Goal: Navigation & Orientation: Find specific page/section

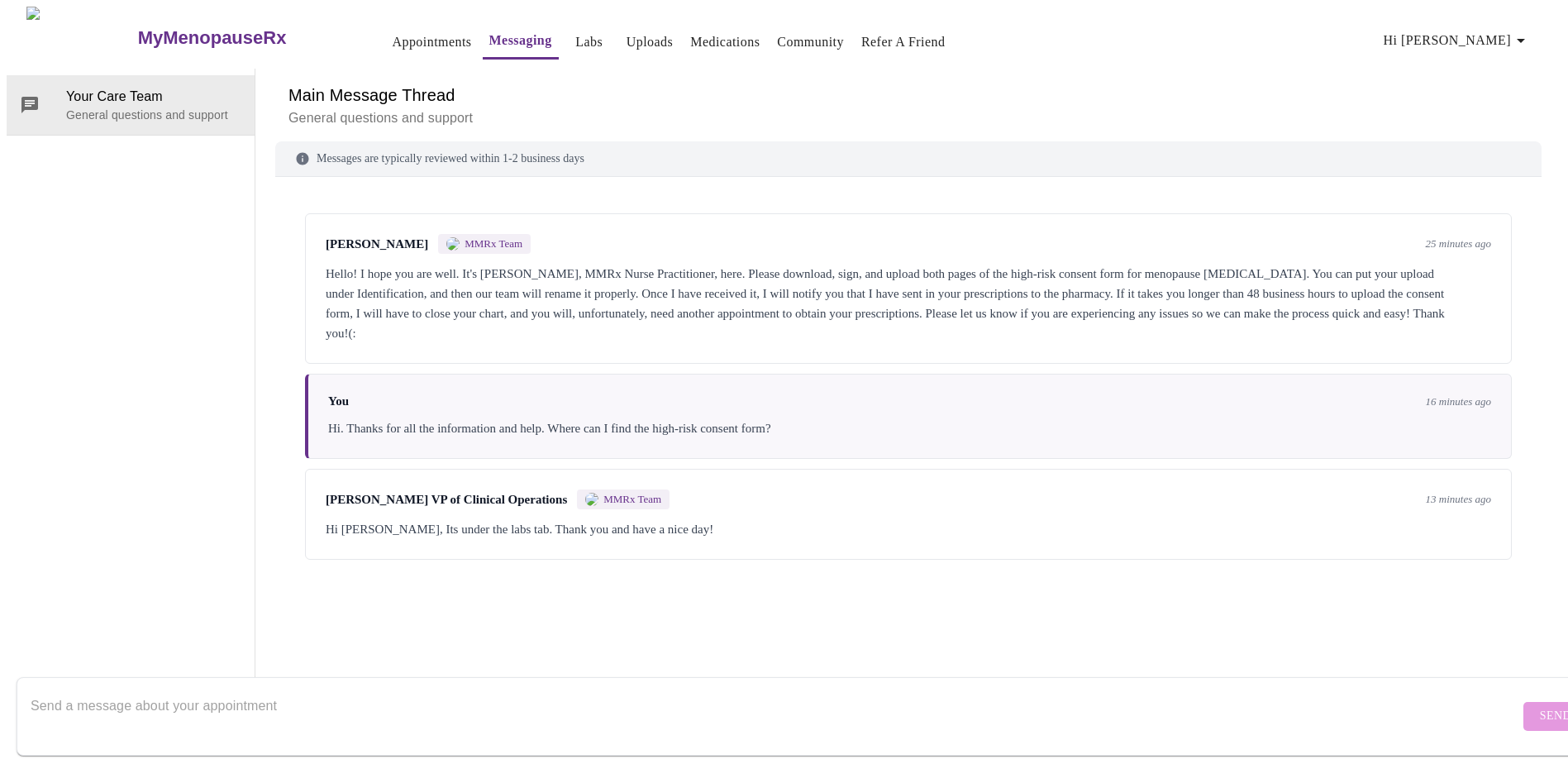
scroll to position [62, 0]
click at [787, 577] on div "Messages are typically reviewed within 1-2 business days [PERSON_NAME] MMRx Tea…" at bounding box center [908, 420] width 1266 height 557
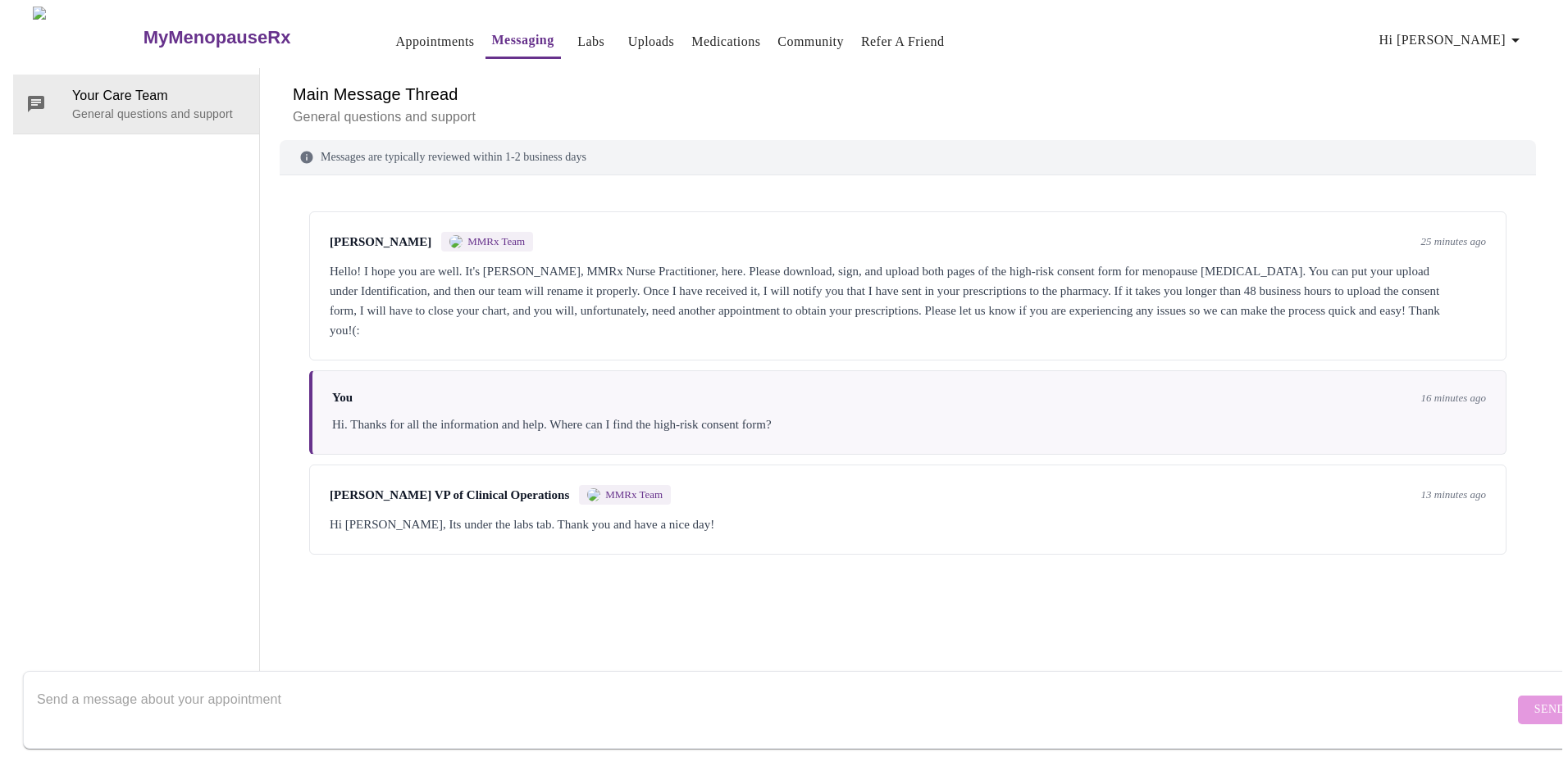
scroll to position [0, 0]
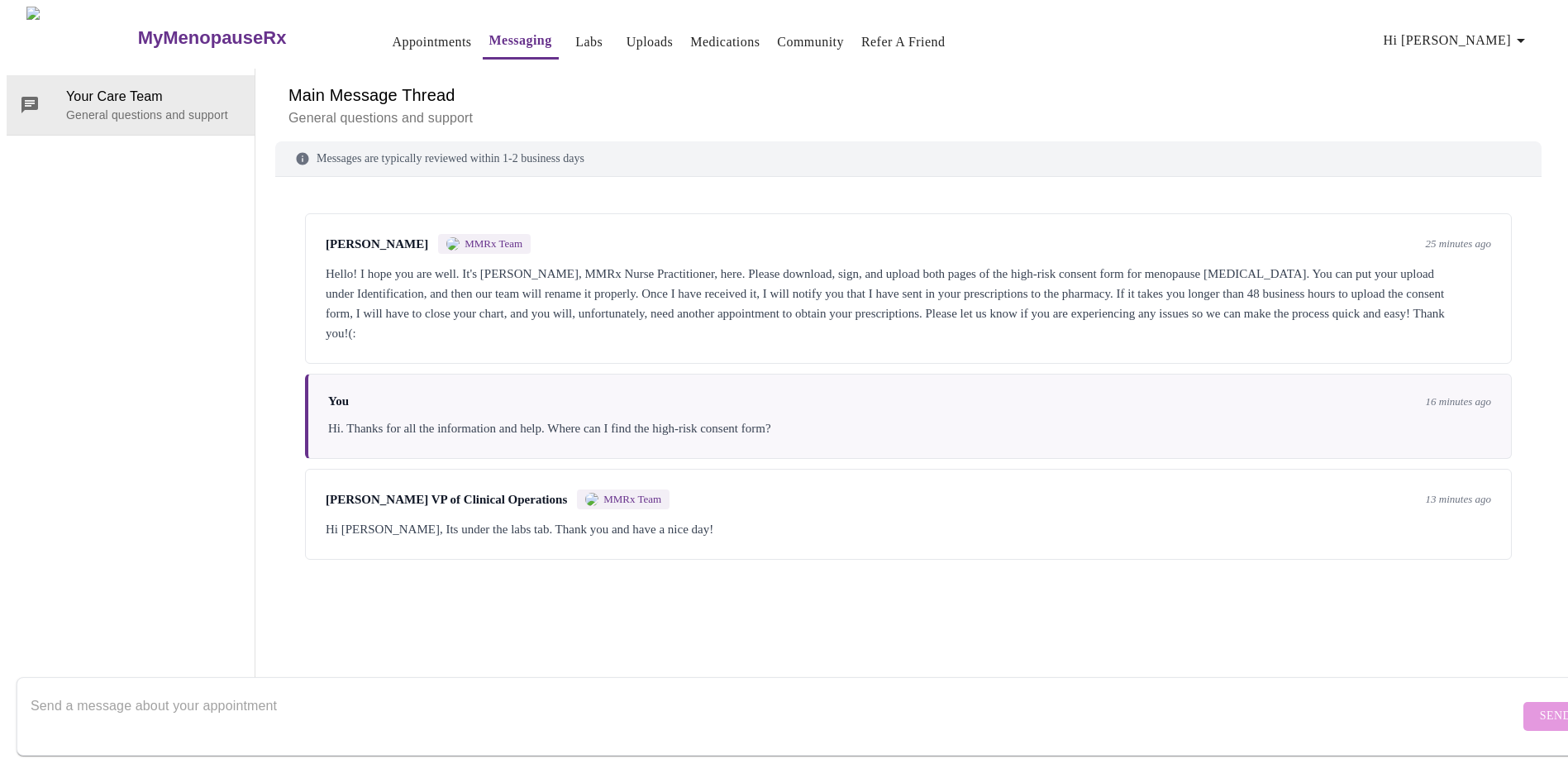
click at [627, 33] on link "Uploads" at bounding box center [650, 42] width 47 height 23
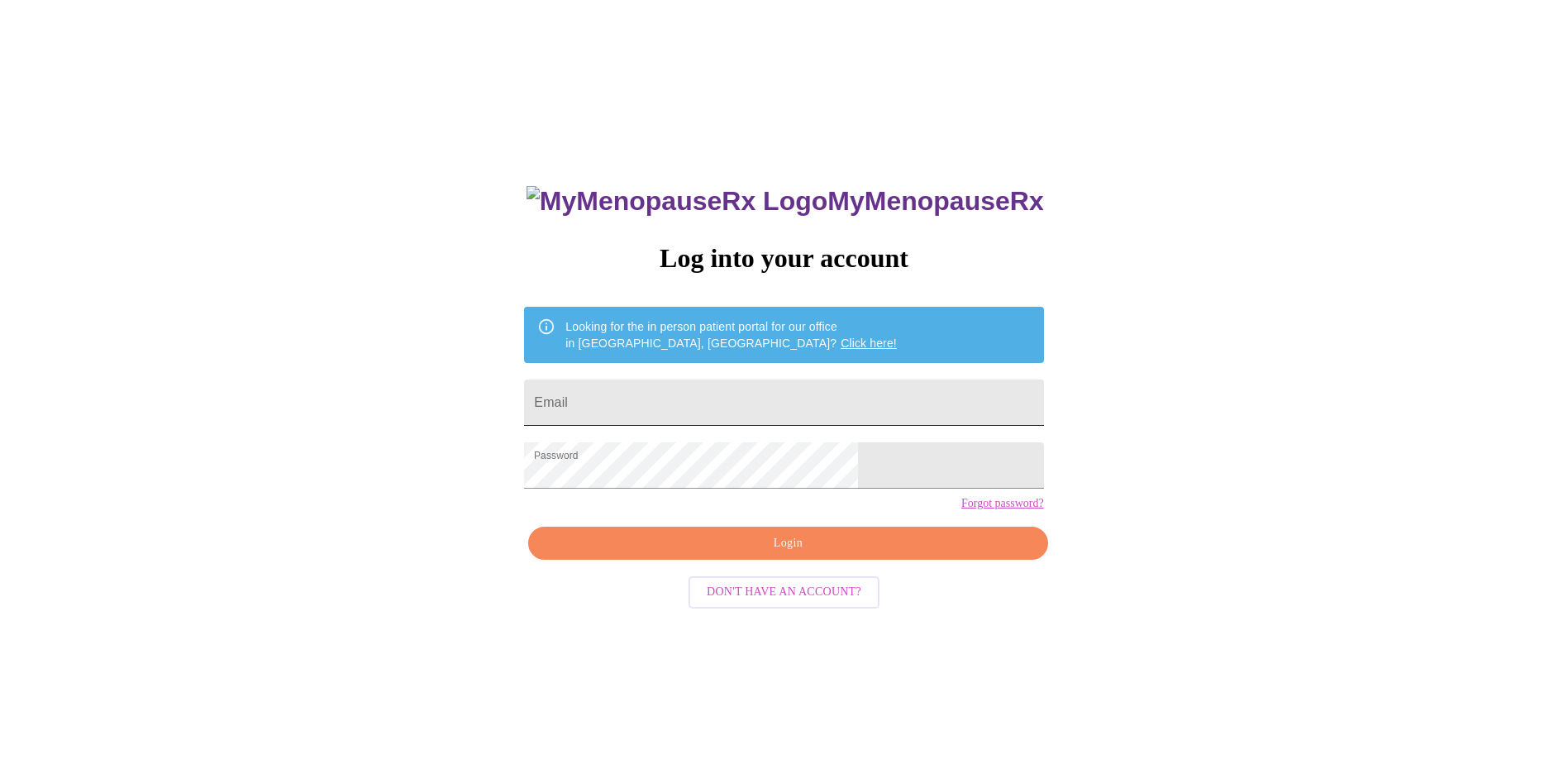
click at [707, 399] on input "Email" at bounding box center [783, 403] width 519 height 46
type input "[EMAIL_ADDRESS][DOMAIN_NAME]"
click at [736, 554] on span "Login" at bounding box center [787, 544] width 481 height 20
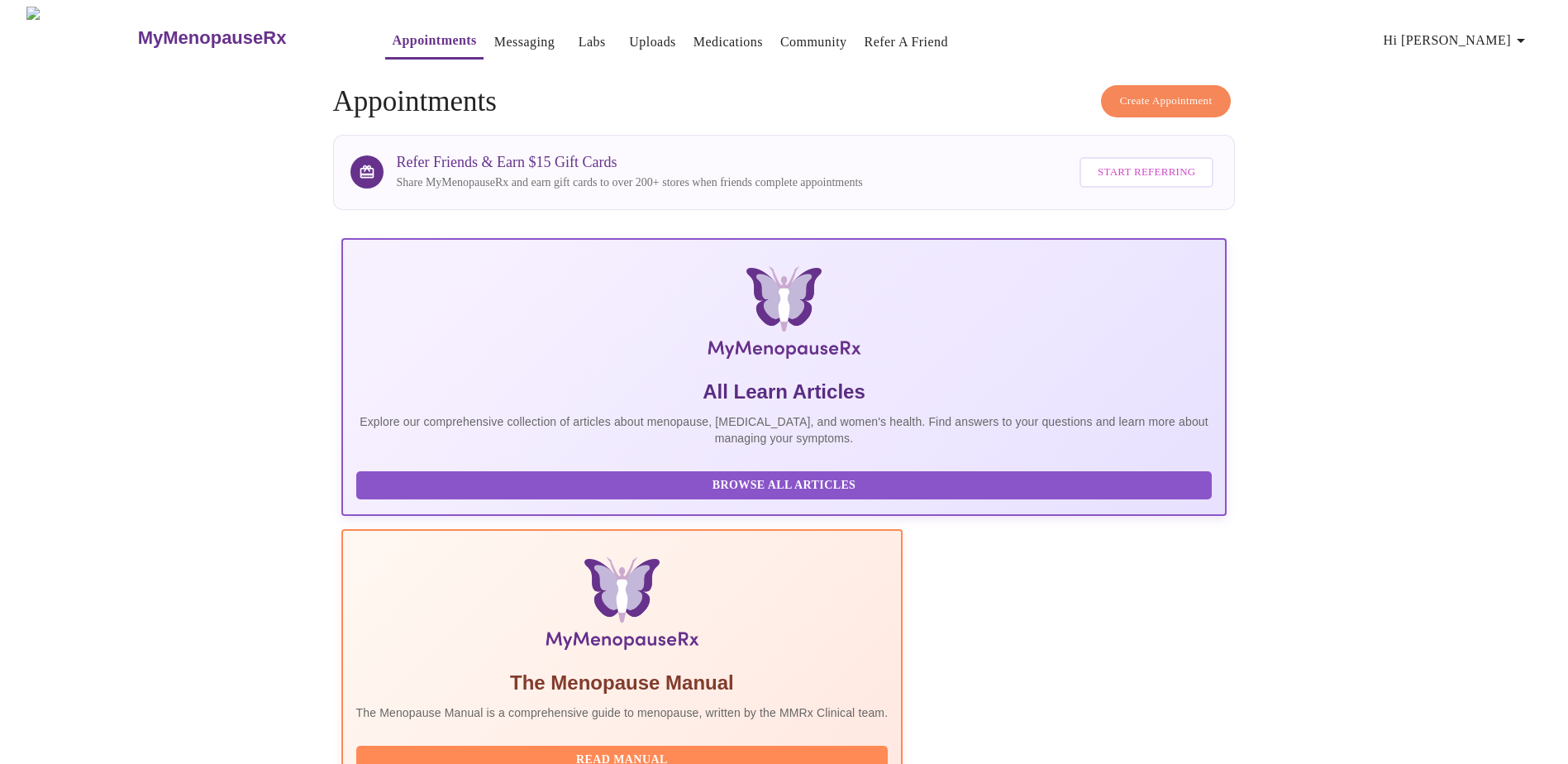
click at [494, 40] on link "Messaging" at bounding box center [524, 42] width 60 height 23
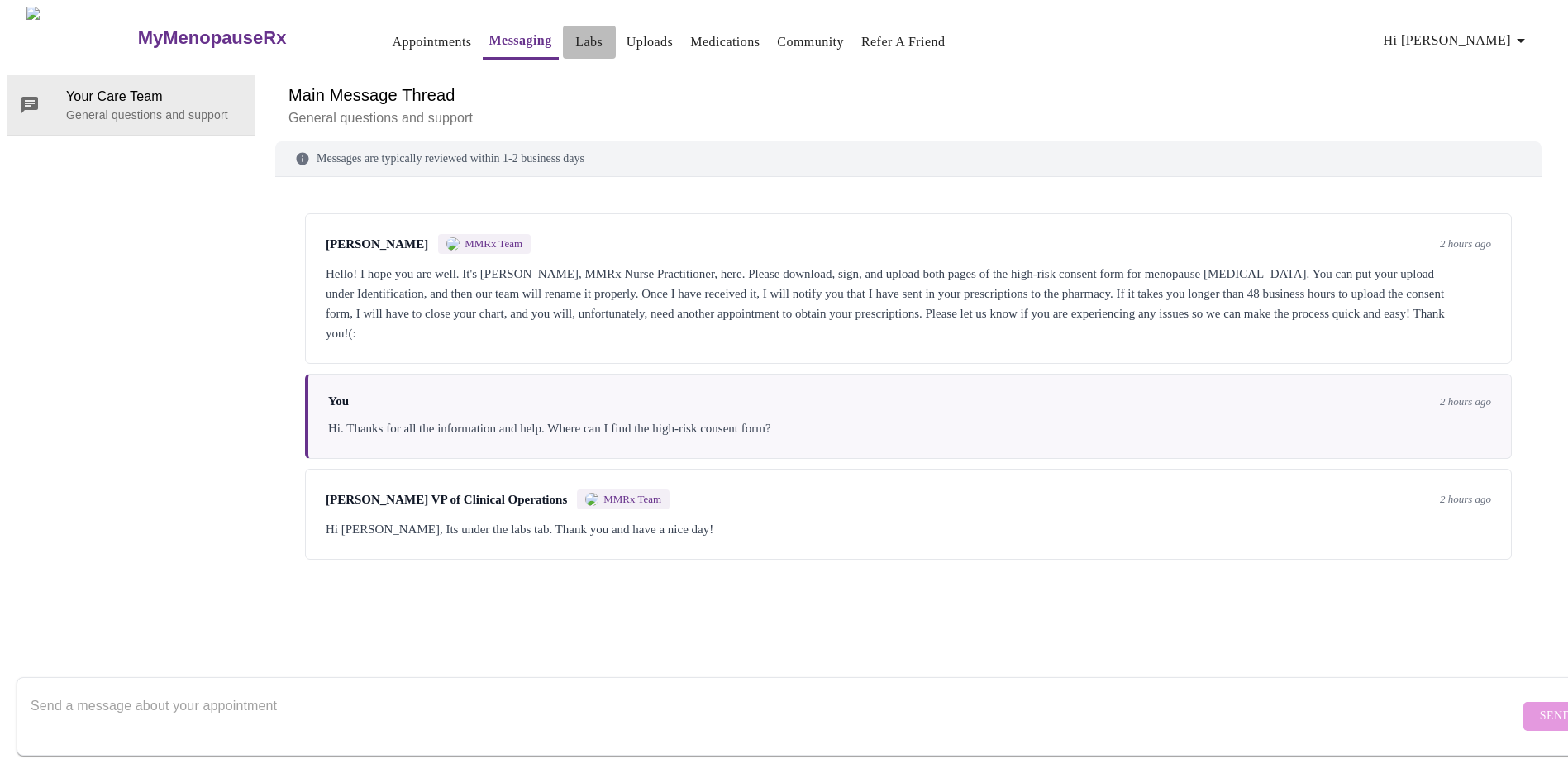
click at [575, 38] on link "Labs" at bounding box center [589, 42] width 27 height 23
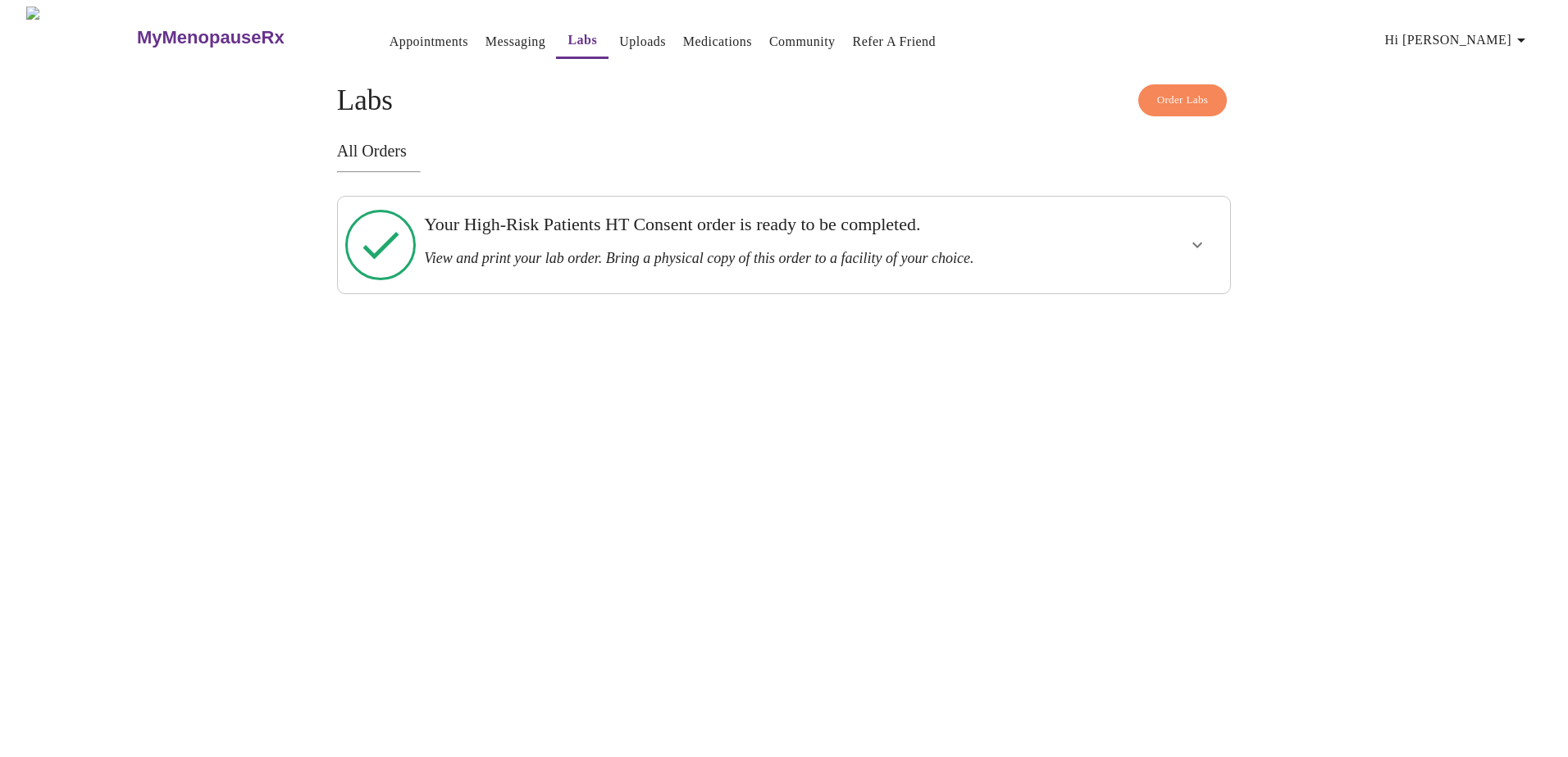
click at [619, 39] on link "Uploads" at bounding box center [642, 41] width 46 height 23
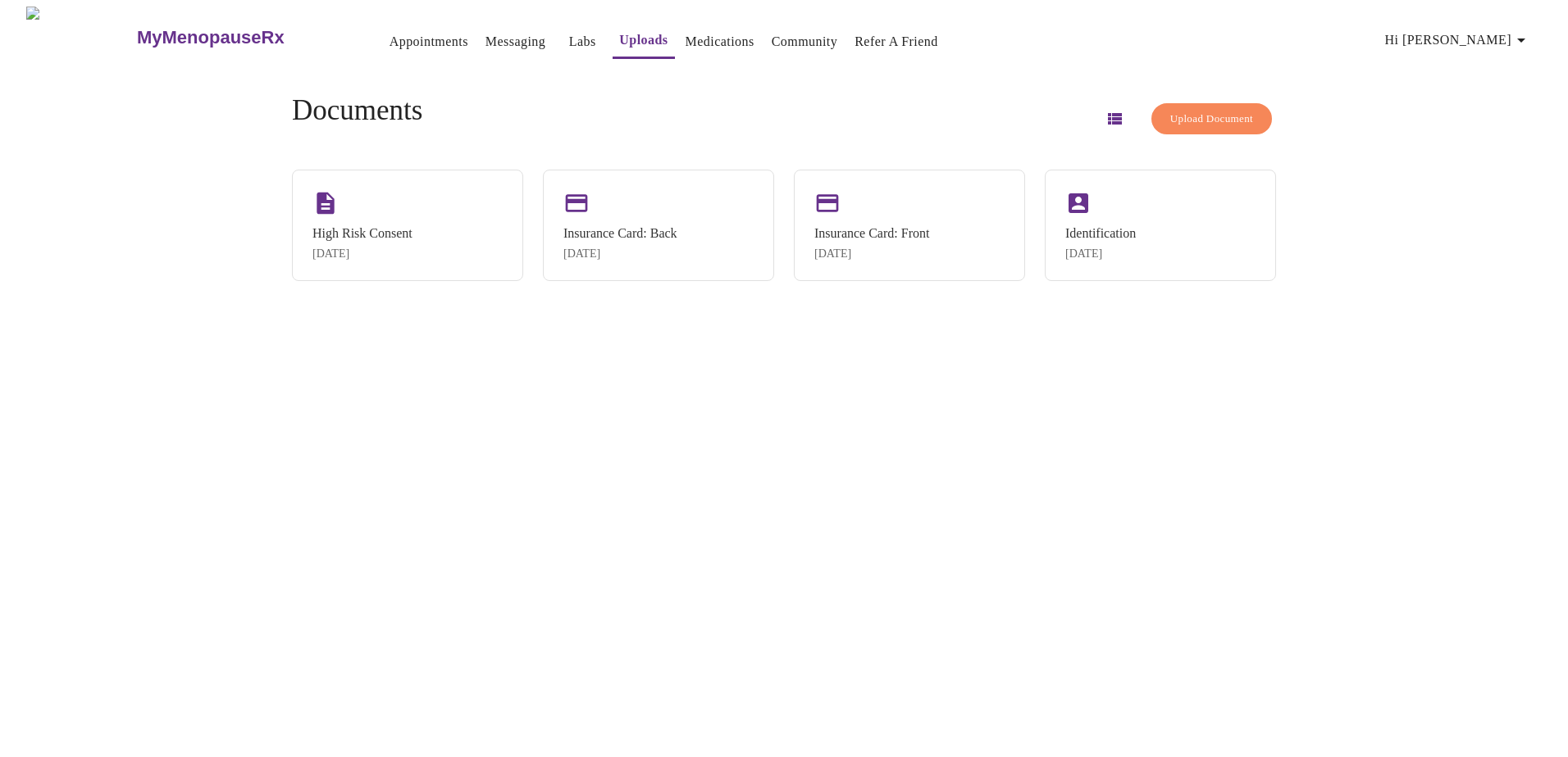
click at [691, 34] on link "Medications" at bounding box center [720, 41] width 69 height 23
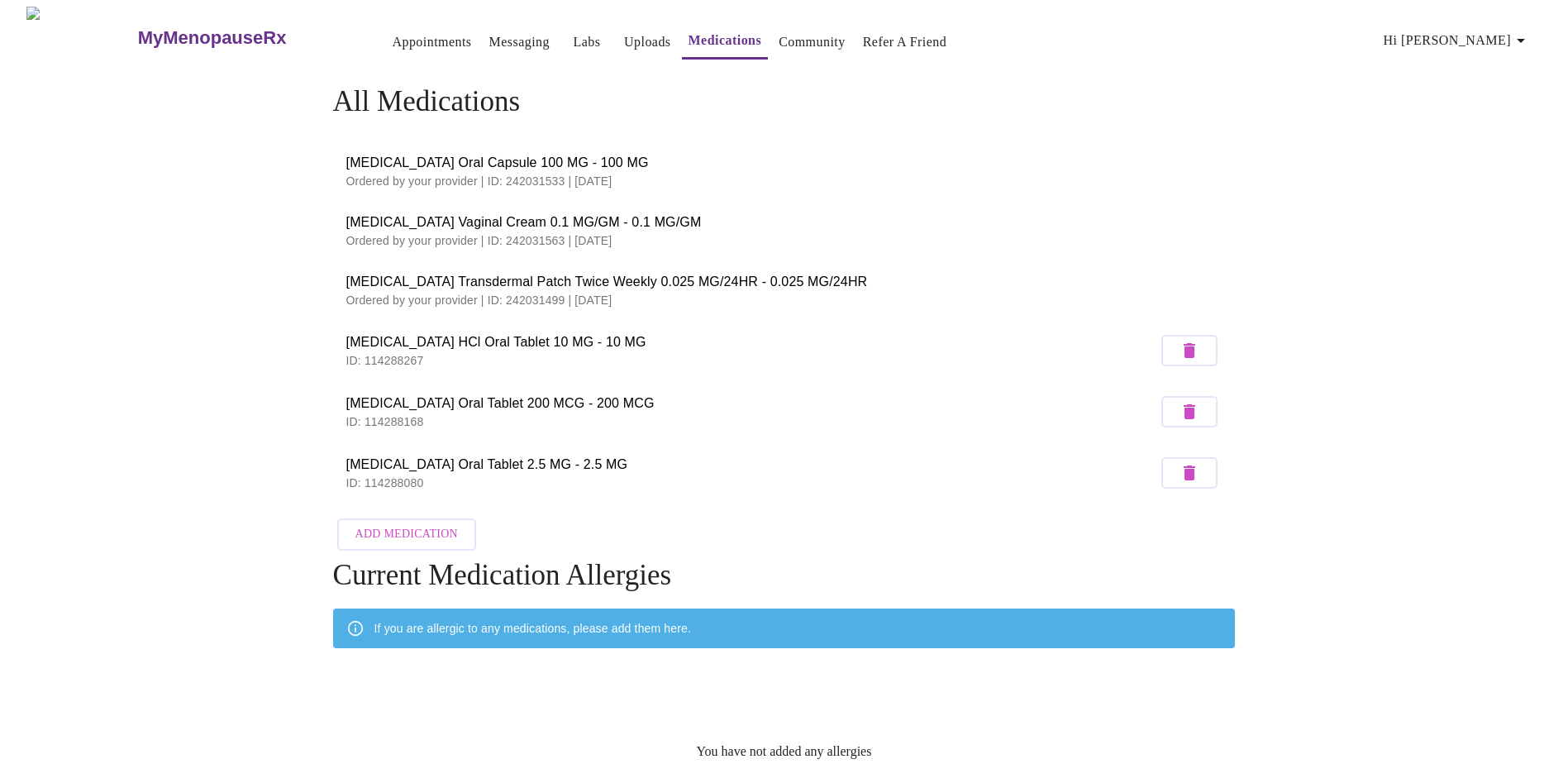
click at [779, 40] on link "Community" at bounding box center [812, 42] width 67 height 23
